Goal: Check status: Check status

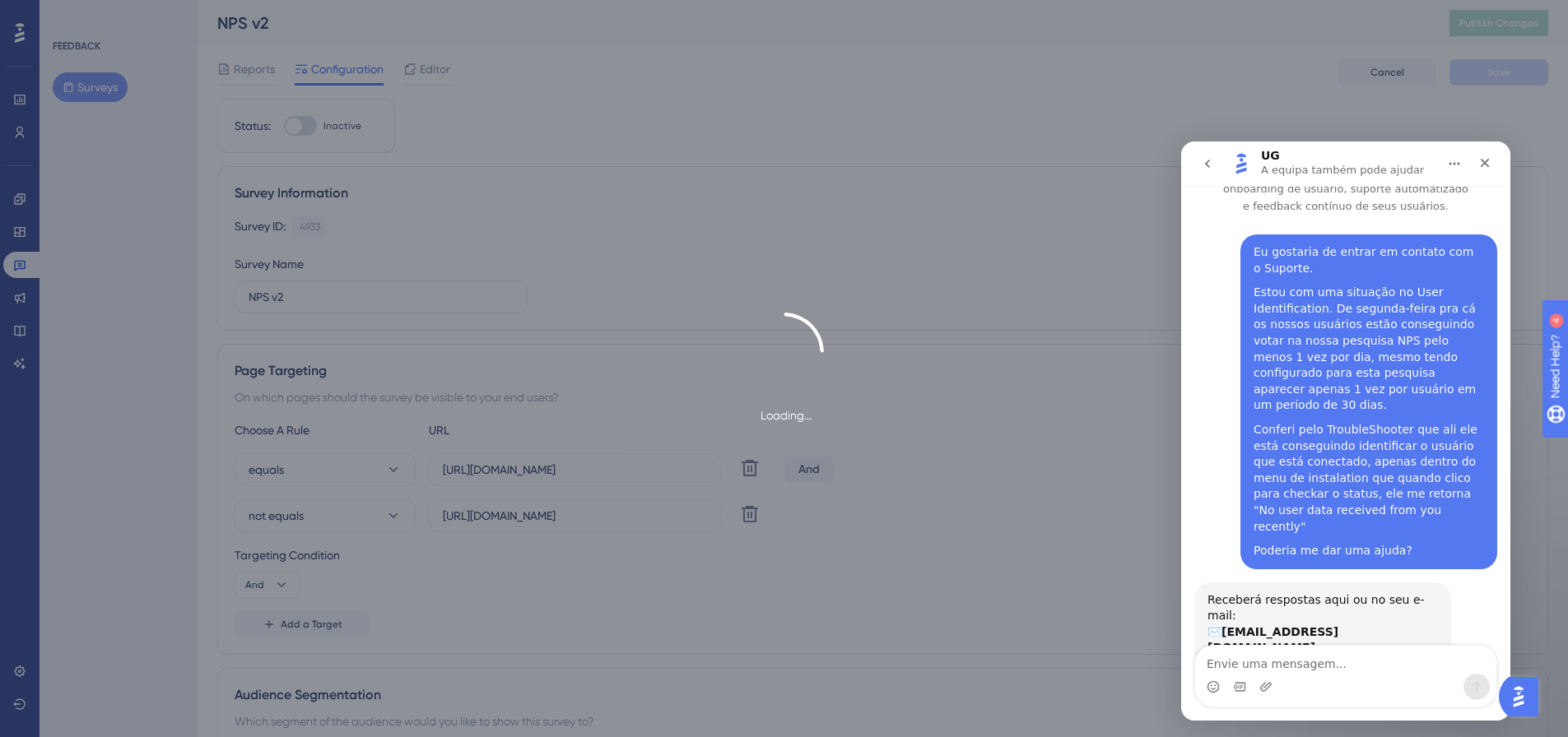
scroll to position [68, 0]
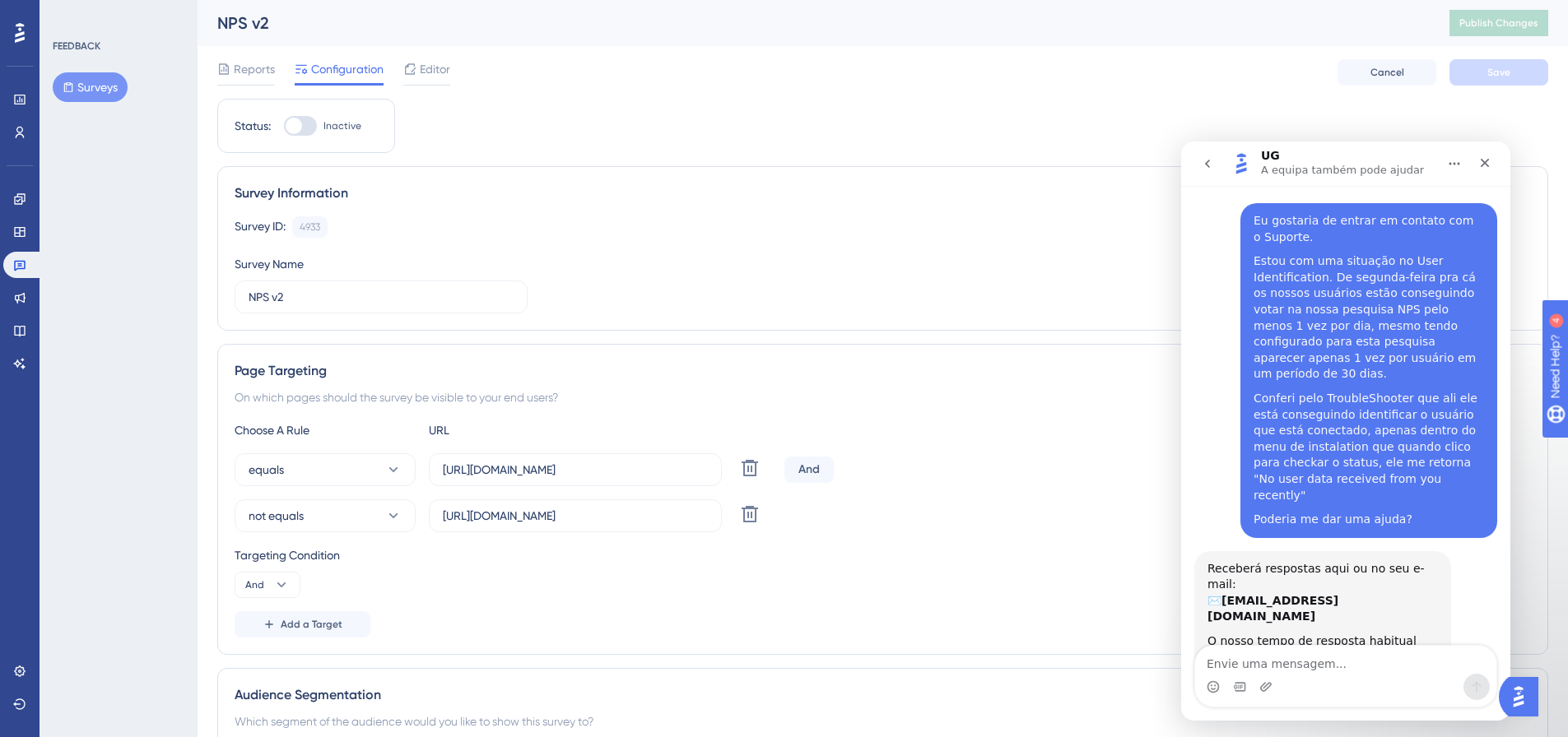
click at [1225, 620] on div "Receberá respostas aqui ou no seu e-mail: ✉️ [EMAIL_ADDRESS][DOMAIN_NAME] O nos…" at bounding box center [1345, 632] width 303 height 161
click at [1291, 627] on div "Receberá respostas aqui ou no seu e-mail: ✉️ [EMAIL_ADDRESS][DOMAIN_NAME] O nos…" at bounding box center [1345, 632] width 303 height 161
click at [1249, 679] on div "UG • Há 3h" at bounding box center [1235, 684] width 57 height 10
drag, startPoint x: 1249, startPoint y: 622, endPoint x: 1215, endPoint y: 622, distance: 34.0
click at [1215, 679] on div "UG • Há 3h" at bounding box center [1235, 684] width 57 height 10
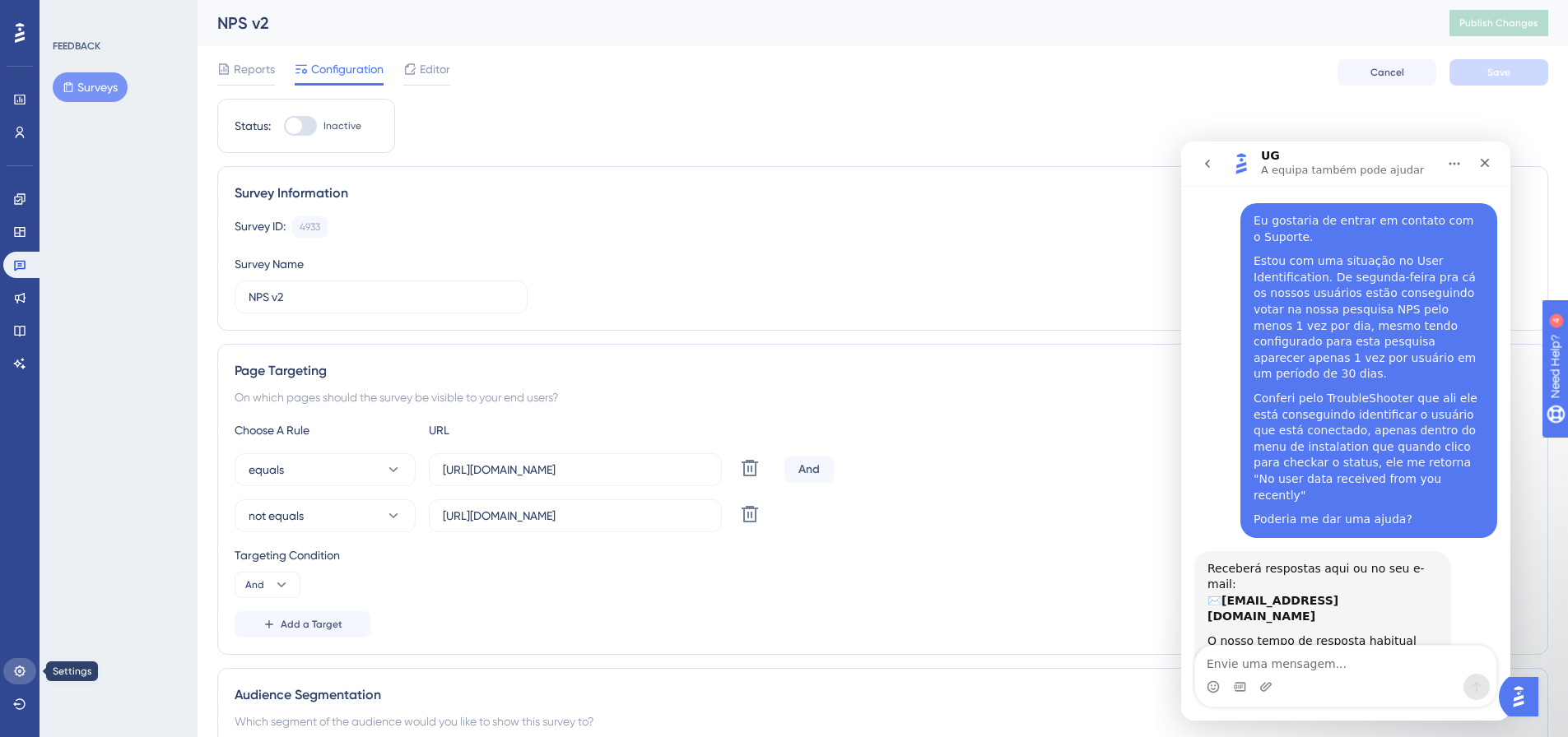
click at [19, 678] on link at bounding box center [20, 671] width 33 height 26
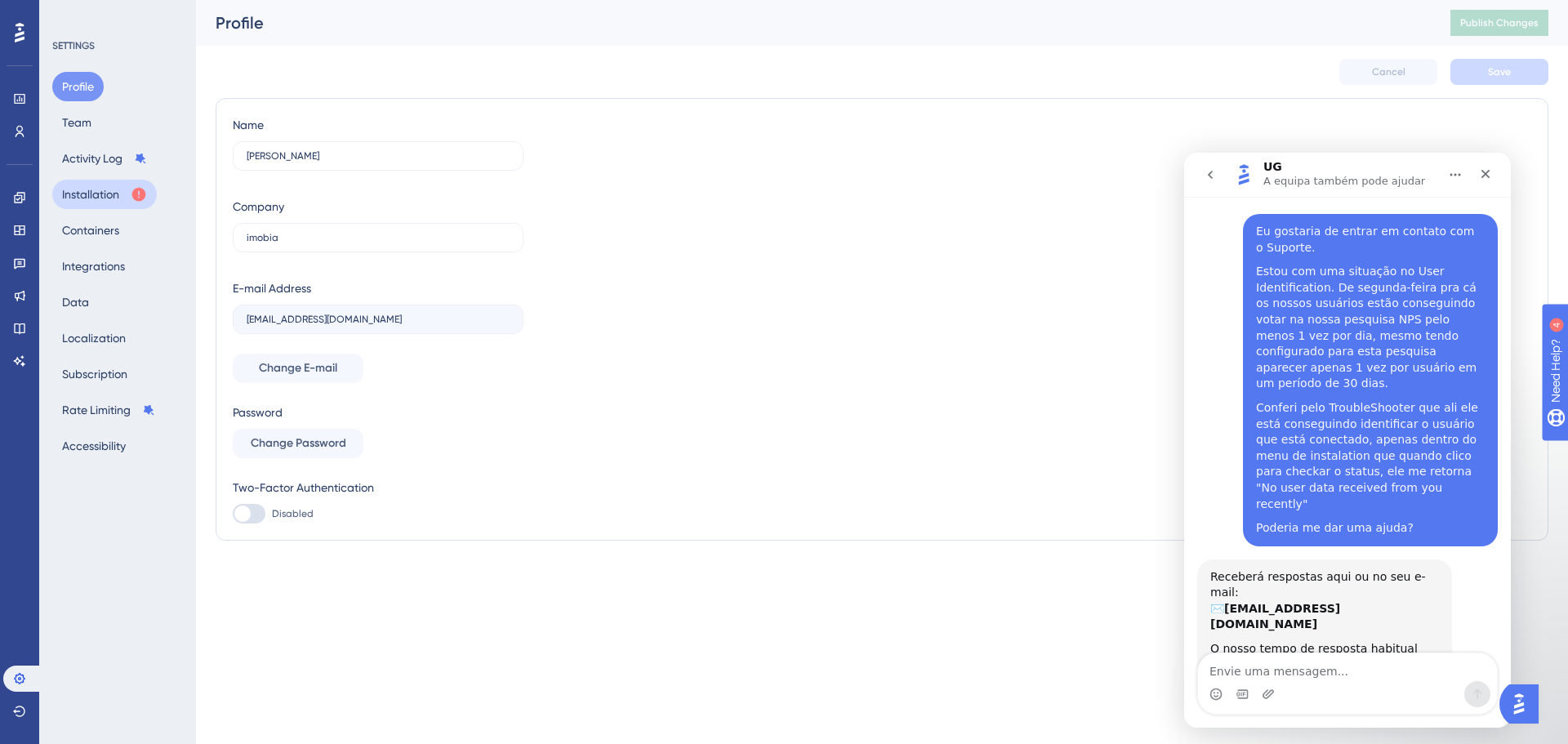
click at [90, 193] on button "Installation" at bounding box center [104, 195] width 104 height 30
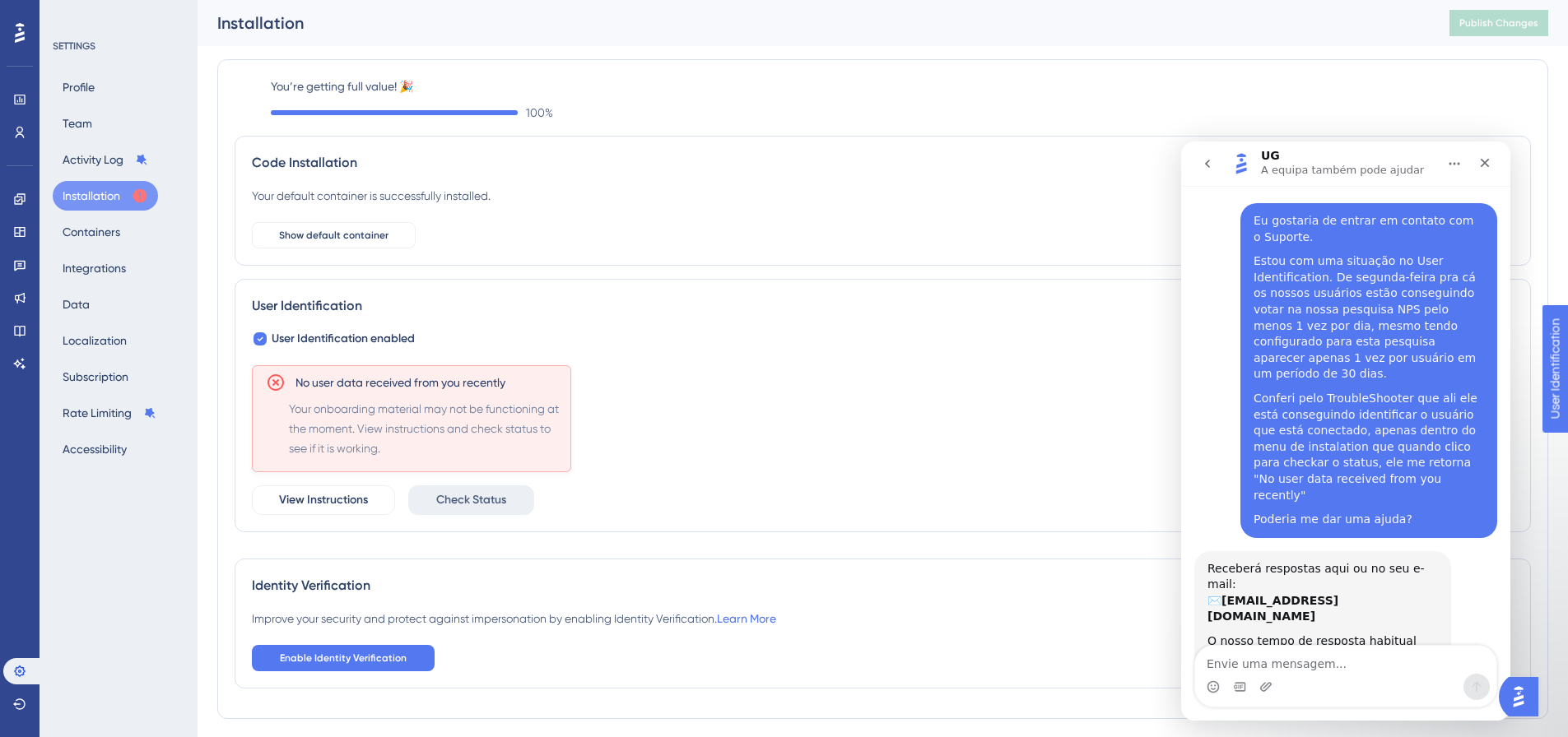
click at [453, 496] on span "Check Status" at bounding box center [471, 500] width 70 height 20
click at [257, 30] on span "No user data received from you recently." at bounding box center [360, 30] width 212 height 20
drag, startPoint x: 257, startPoint y: 30, endPoint x: 512, endPoint y: 68, distance: 257.8
click at [455, 43] on div "No user data received from you recently." at bounding box center [377, 30] width 292 height 26
click at [761, 539] on div "Code Installation Your default container is successfully installed. Show defaul…" at bounding box center [882, 340] width 1296 height 410
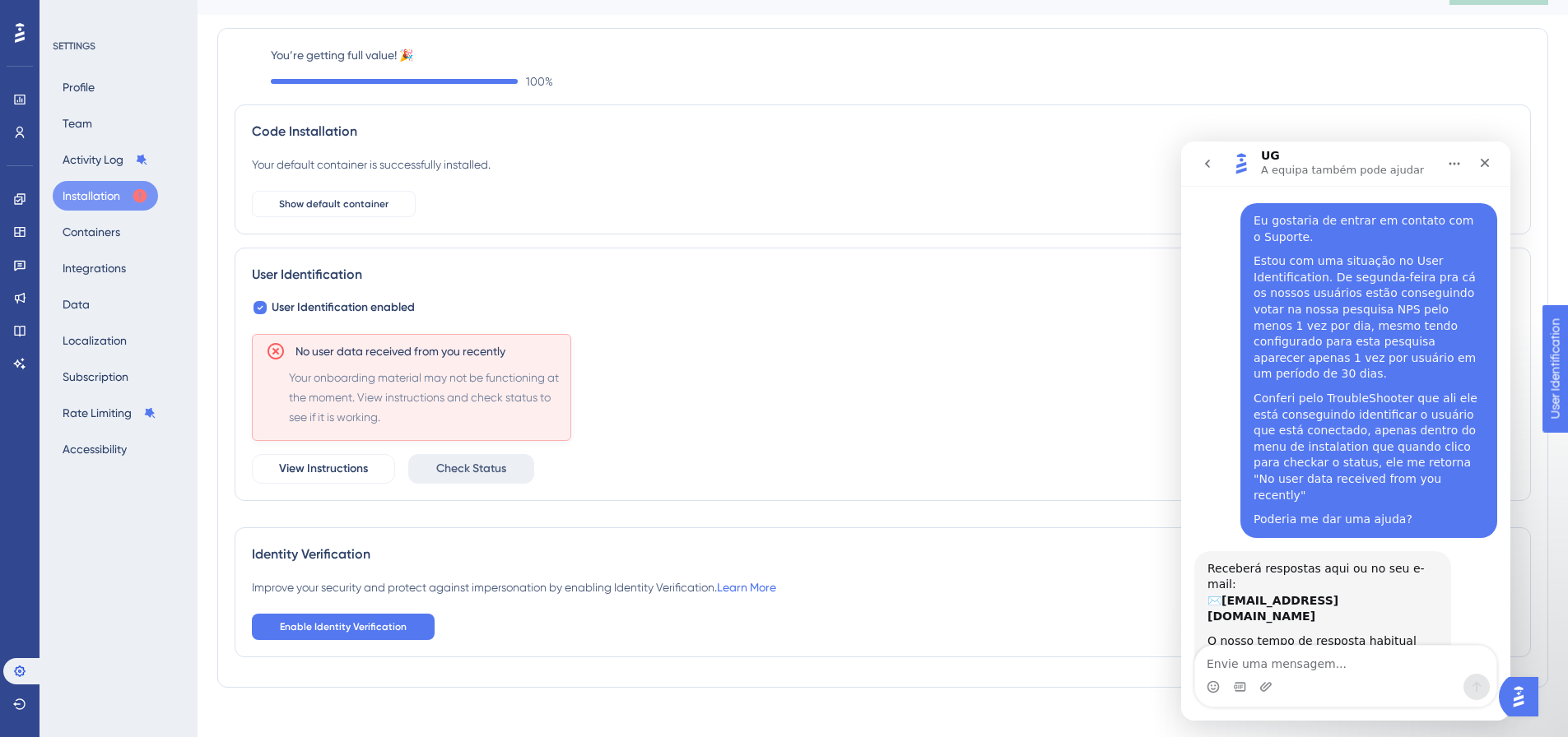
scroll to position [48, 0]
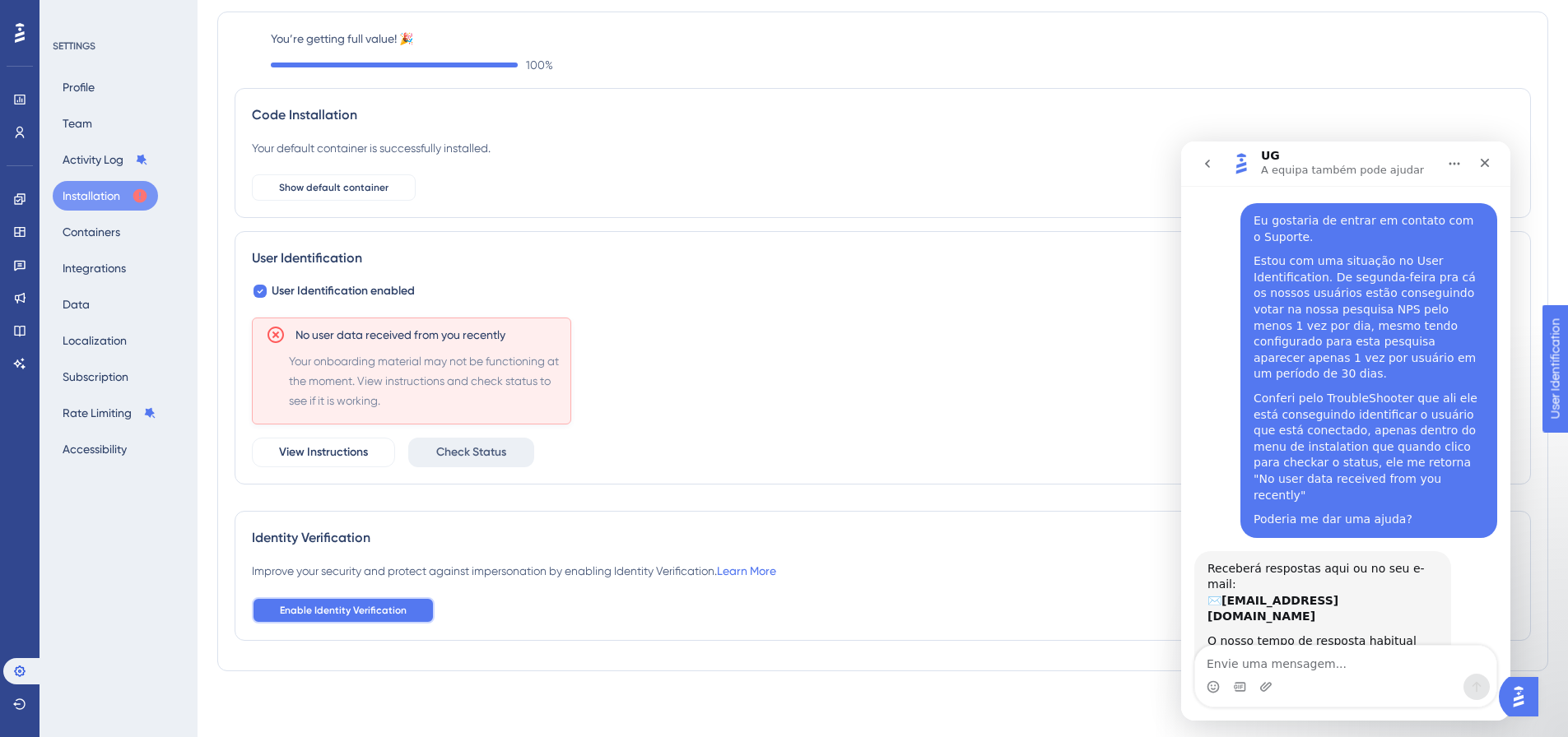
click at [373, 607] on span "Enable Identity Verification" at bounding box center [342, 610] width 127 height 13
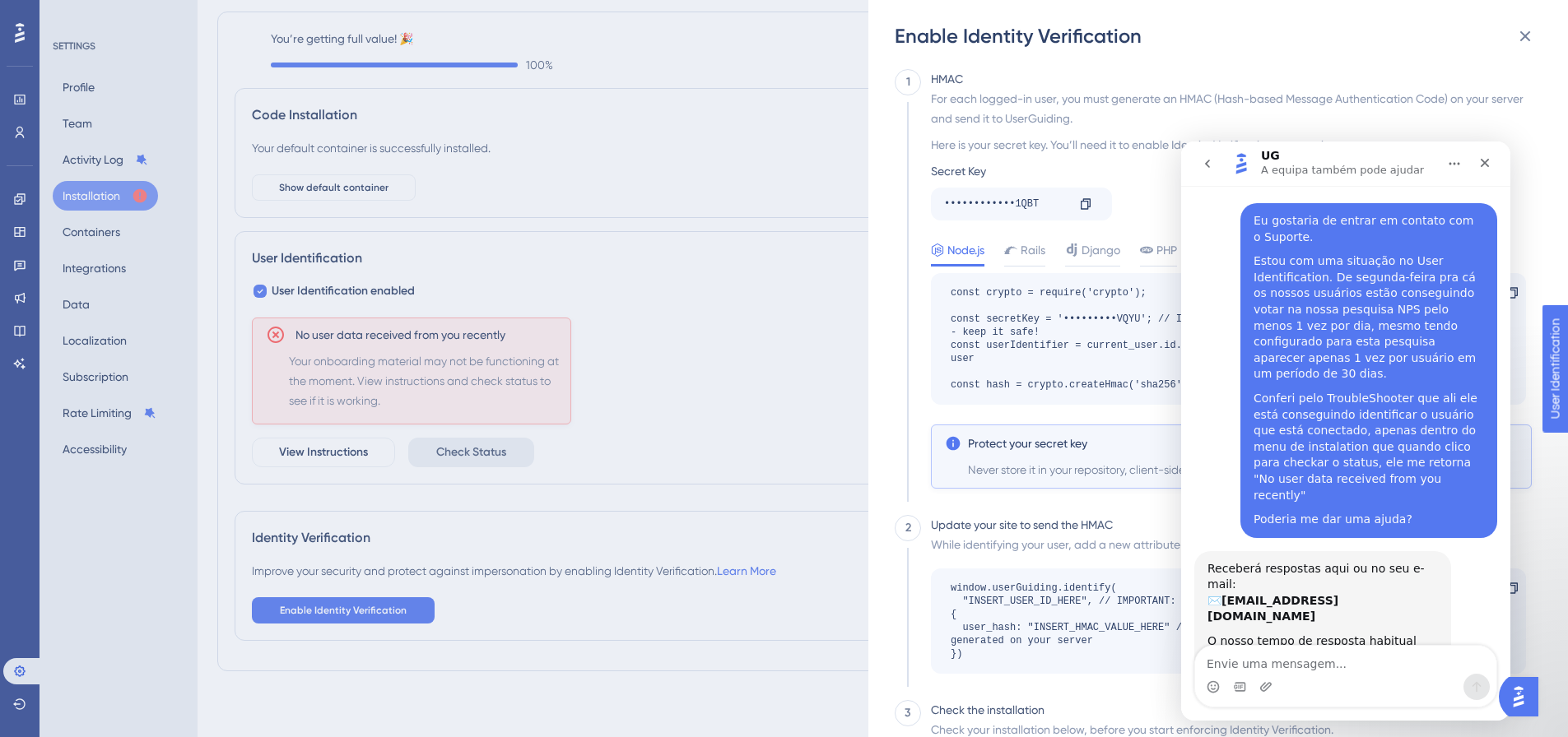
scroll to position [66, 0]
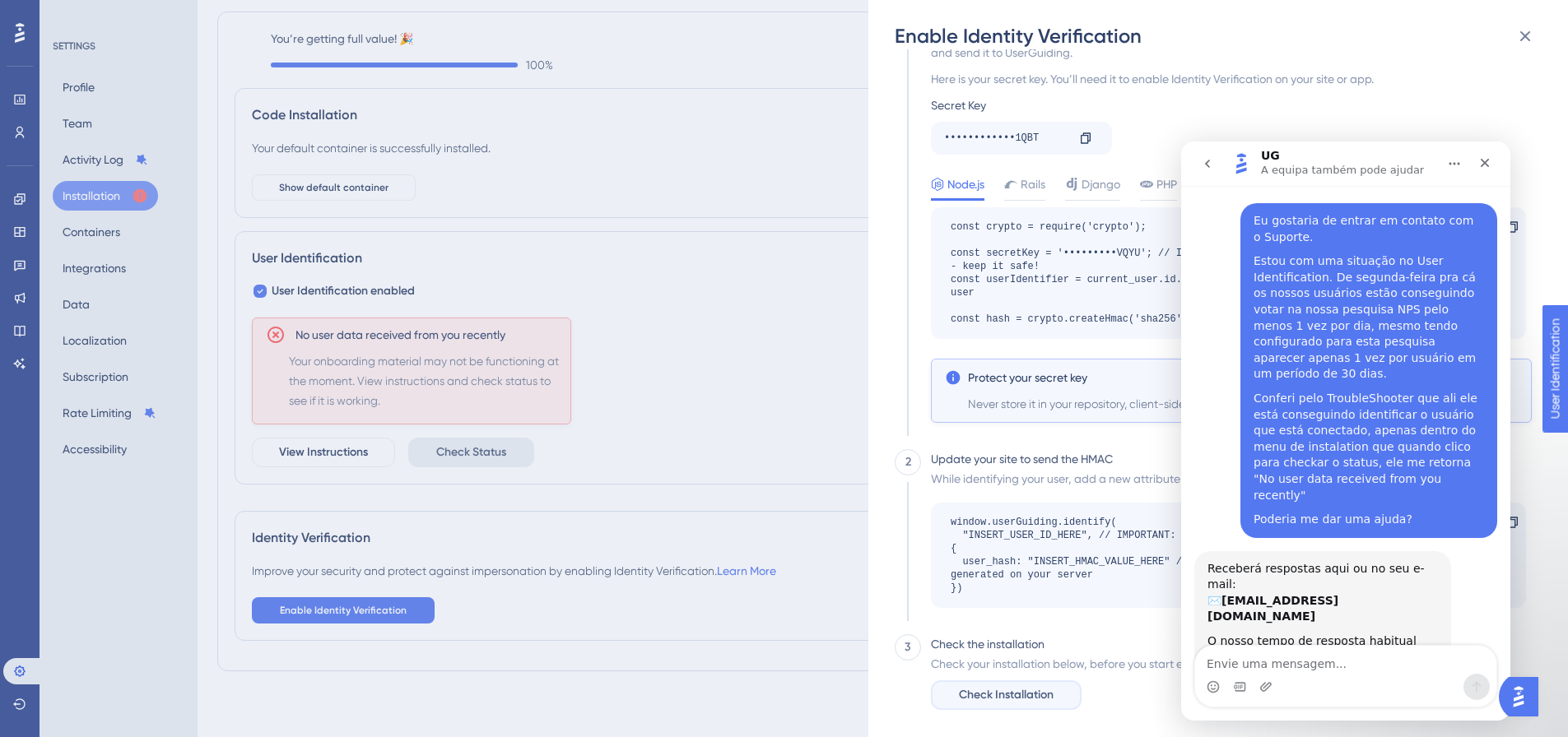
click at [989, 695] on span "Check Installation" at bounding box center [1005, 695] width 95 height 20
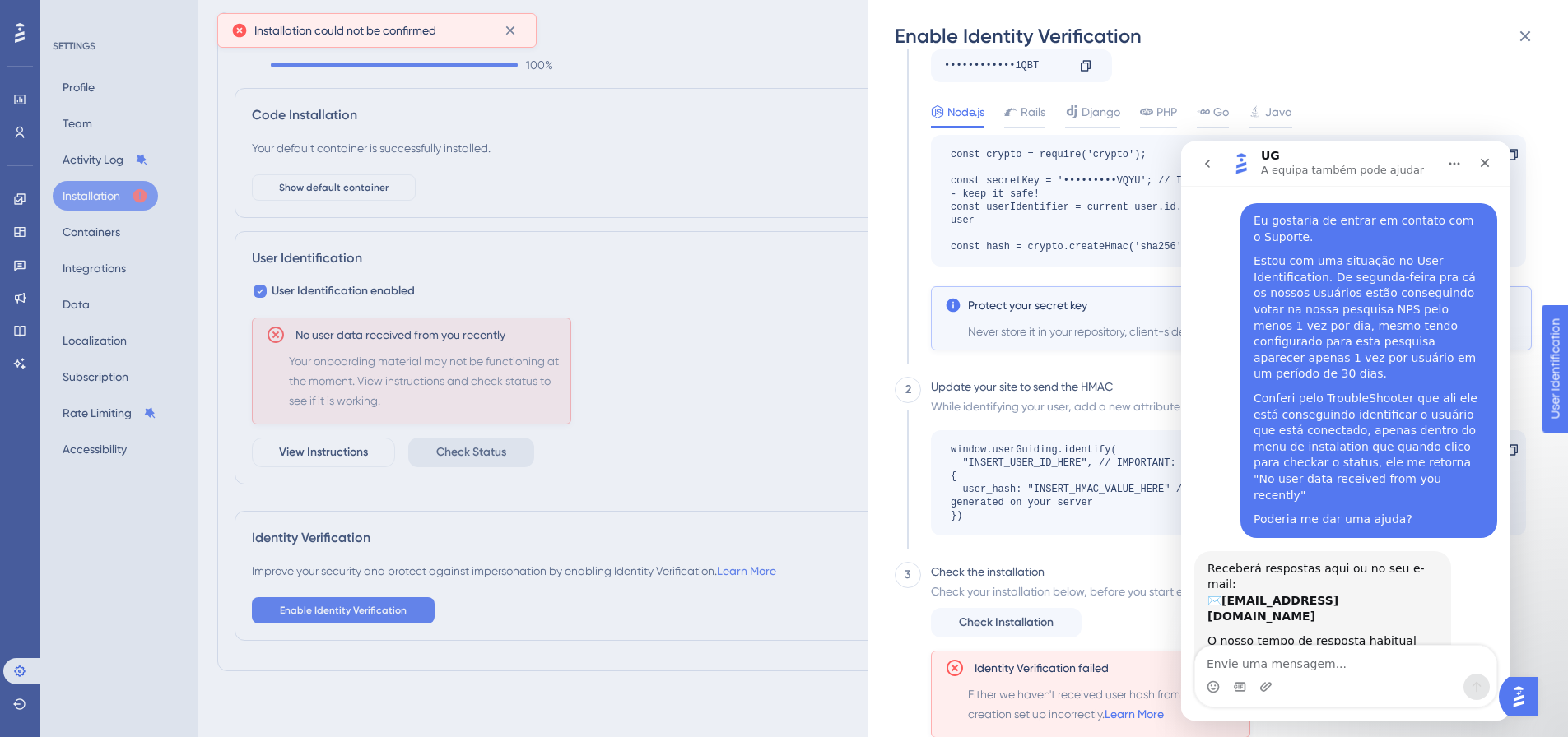
scroll to position [166, 0]
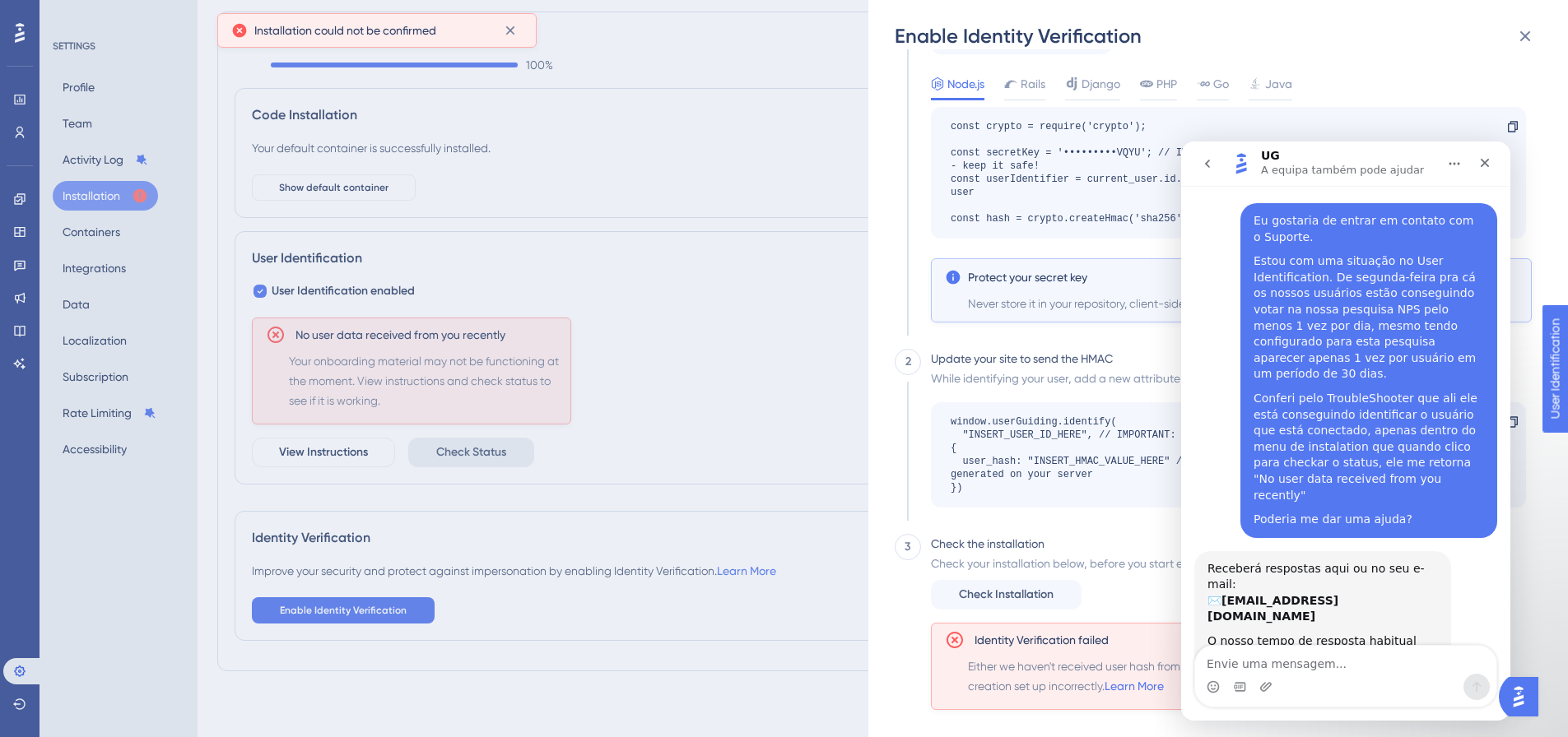
drag, startPoint x: 805, startPoint y: 335, endPoint x: 814, endPoint y: 323, distance: 15.0
click at [807, 333] on div "Enable Identity Verification 1 HMAC For each logged-in user, you must generate …" at bounding box center [784, 368] width 1568 height 737
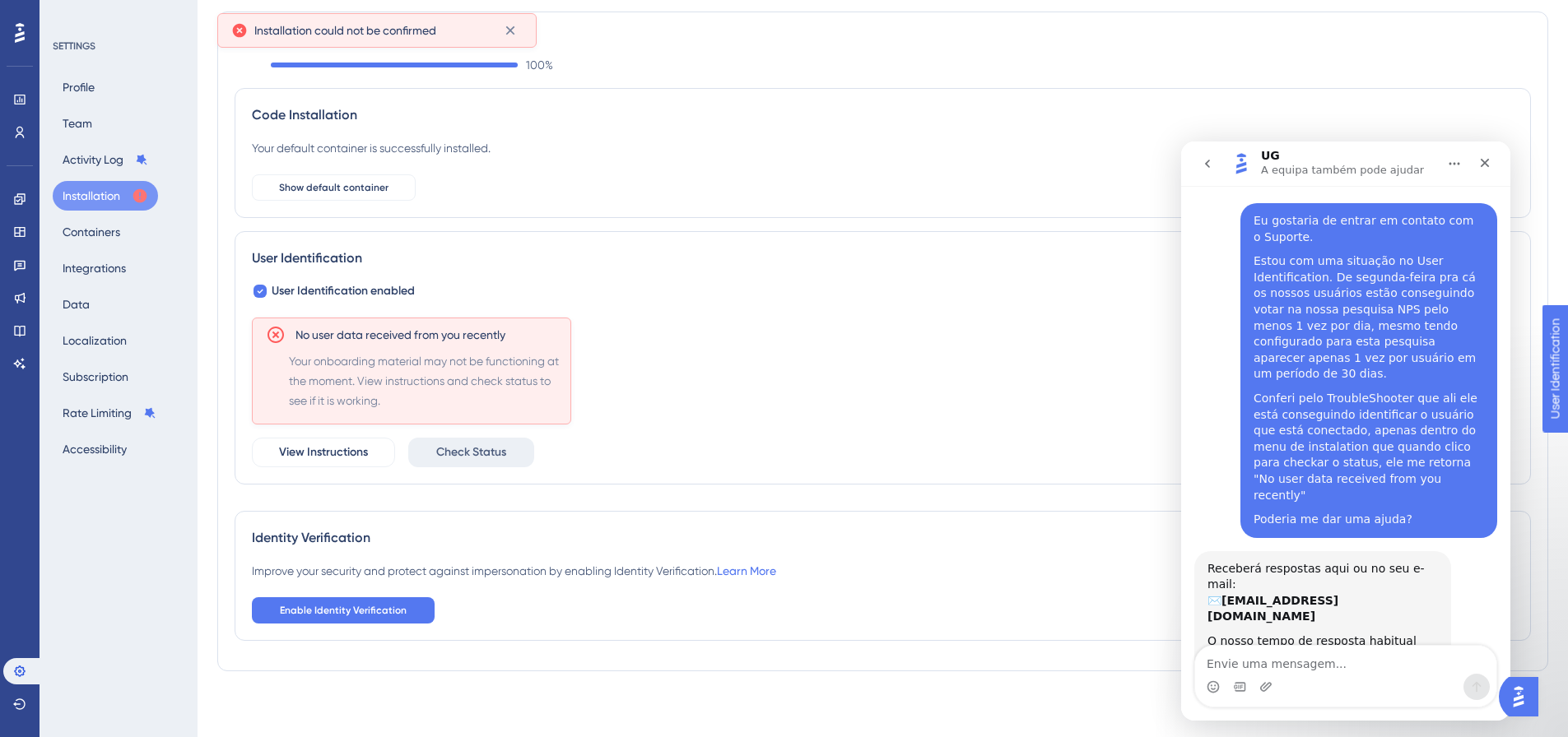
scroll to position [0, 0]
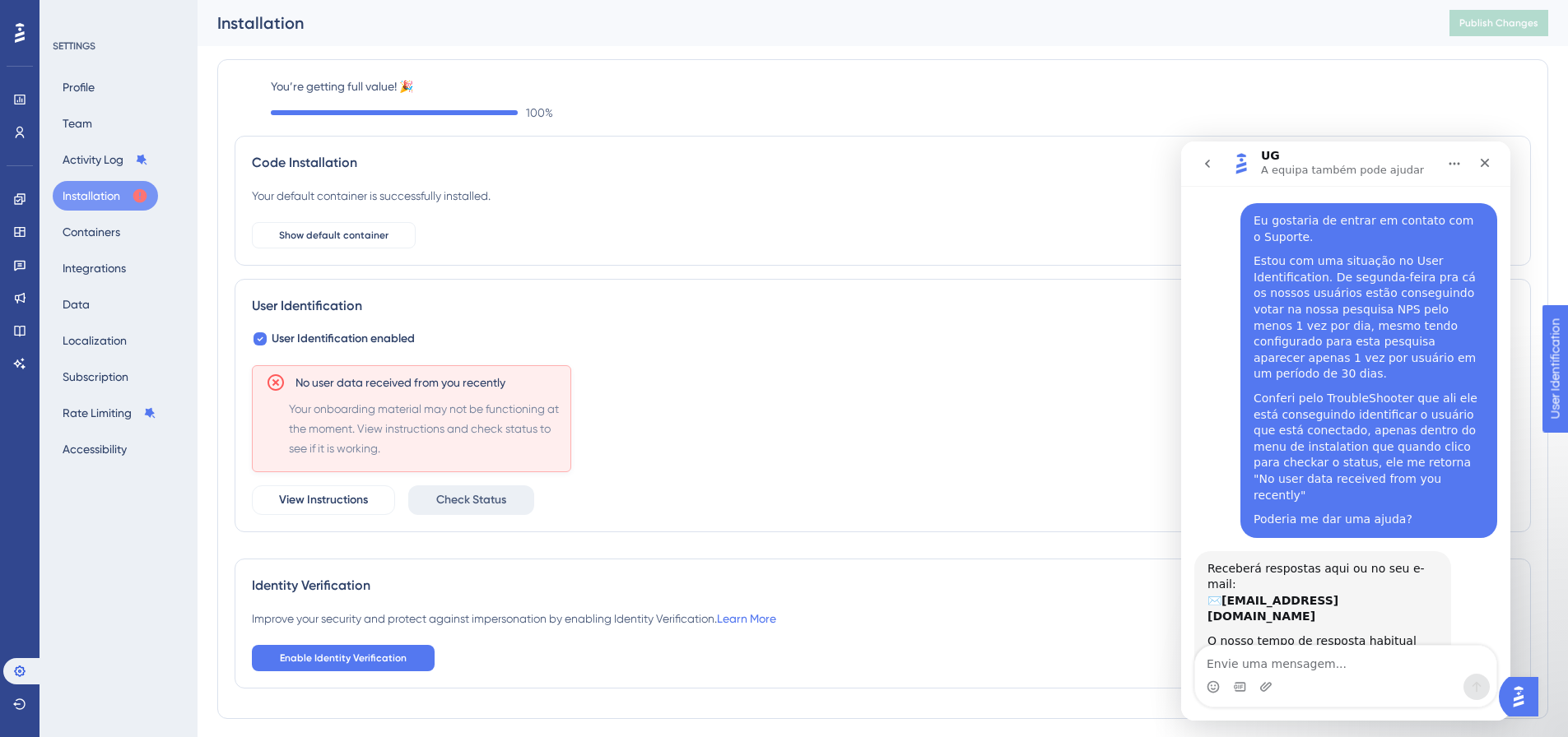
click at [964, 548] on div "You’re getting full value! 🎉 100 % Code Installation Your default container is …" at bounding box center [882, 389] width 1296 height 625
click at [776, 419] on div "No user data received from you recently Your onboarding material may not be fun…" at bounding box center [882, 441] width 1261 height 150
click at [1328, 635] on div "Receberá respostas aqui ou no seu e-mail: ✉️ [EMAIL_ADDRESS][DOMAIN_NAME] O nos…" at bounding box center [1345, 632] width 303 height 161
click at [1123, 139] on div "Code Installation Your default container is successfully installed. Show defaul…" at bounding box center [882, 201] width 1296 height 130
